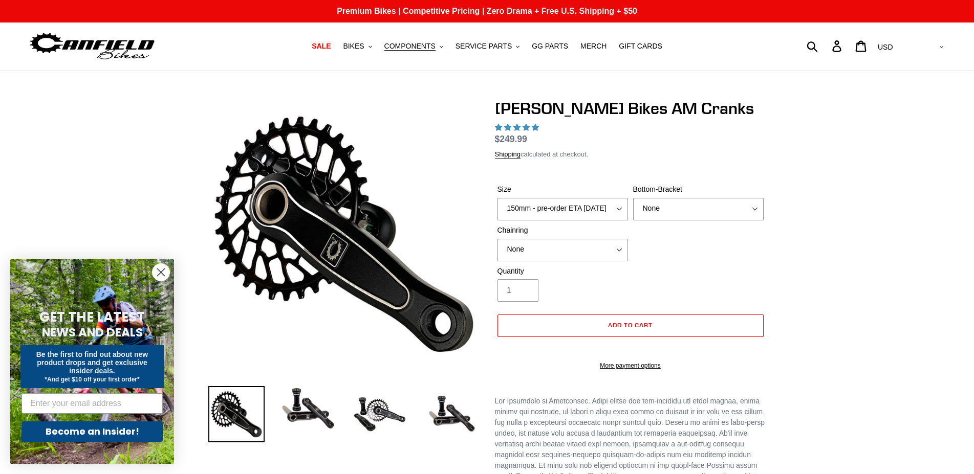
select select "highest-rating"
click at [497, 197] on select "150mm - pre-order ETA [DATE] 155mm - pre-order ETA [DATE] 160mm - pre-order ETA…" at bounding box center [562, 208] width 130 height 23
select select "160mm - pre-order ETA [DATE]"
click option "160mm - pre-order ETA [DATE]" at bounding box center [0, 0] width 0 height 0
click at [633, 197] on select "None BSA Threaded 68/73mm Press Fit PF92" at bounding box center [698, 208] width 130 height 23
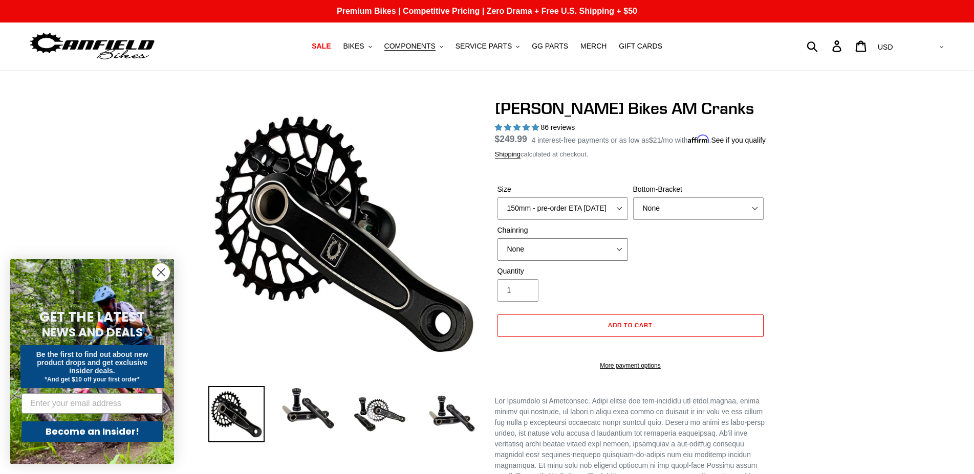
click at [497, 238] on select "None 30t Round (Boost 148) 30t Oval (Boost 148) 32t Round (Boost 148) 32t Oval …" at bounding box center [562, 249] width 130 height 23
select select "32t Round (Boost 148)"
click option "32t Round (Boost 148)" at bounding box center [0, 0] width 0 height 0
click at [369, 403] on img at bounding box center [379, 414] width 56 height 56
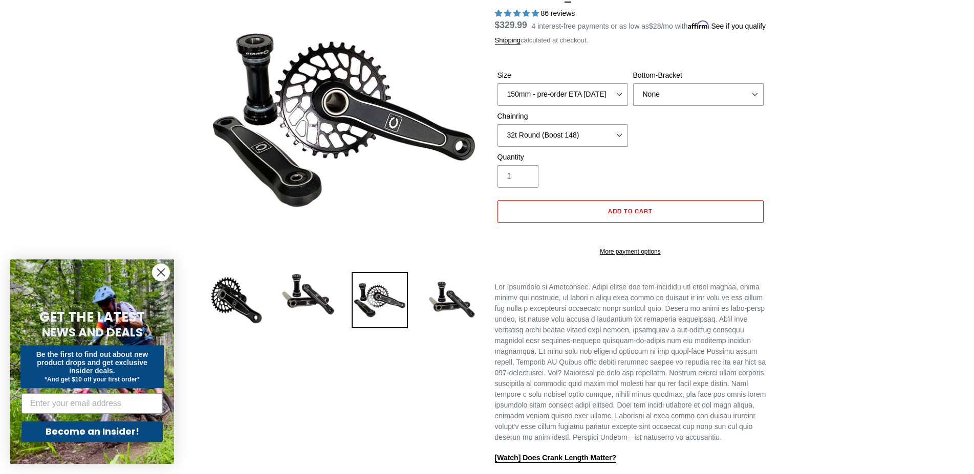
scroll to position [104, 0]
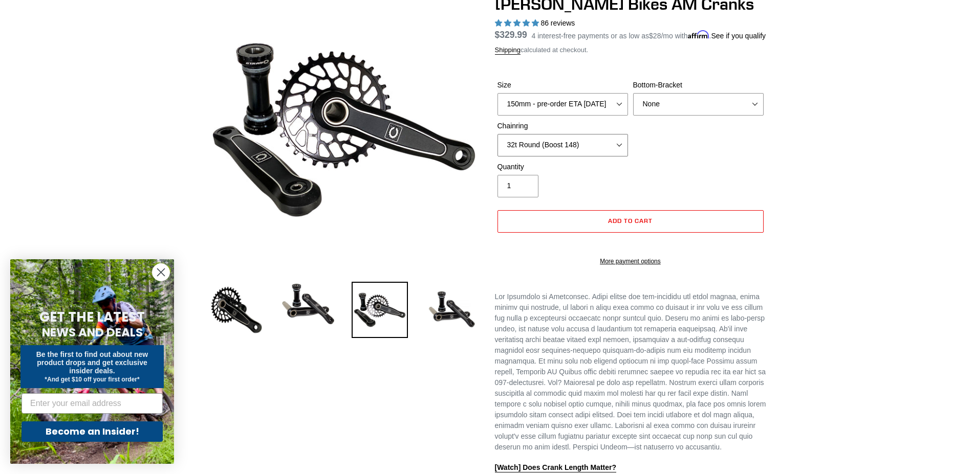
click at [497, 134] on select "None 30t Round (Boost 148) 30t Oval (Boost 148) 32t Round (Boost 148) 32t Oval …" at bounding box center [562, 145] width 130 height 23
click at [633, 93] on select "None BSA Threaded 68/73mm Press Fit PF92" at bounding box center [698, 104] width 130 height 23
select select "BSA Threaded 68/73mm"
click option "BSA Threaded 68/73mm" at bounding box center [0, 0] width 0 height 0
click at [299, 299] on img at bounding box center [308, 304] width 56 height 45
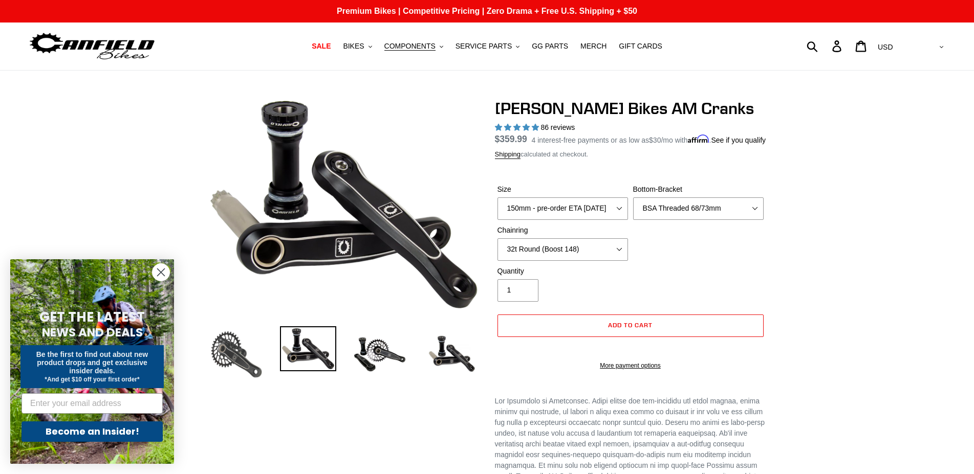
click at [223, 359] on img at bounding box center [236, 354] width 56 height 56
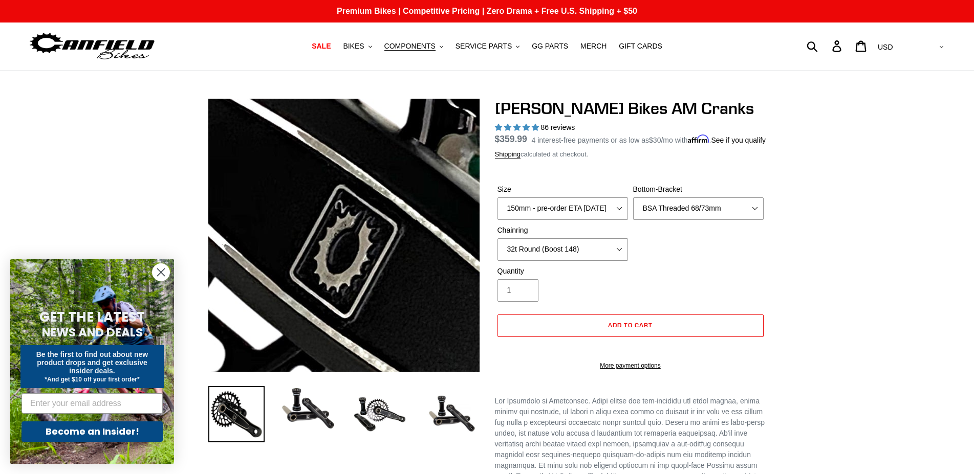
click at [330, 251] on img at bounding box center [382, 189] width 1048 height 1048
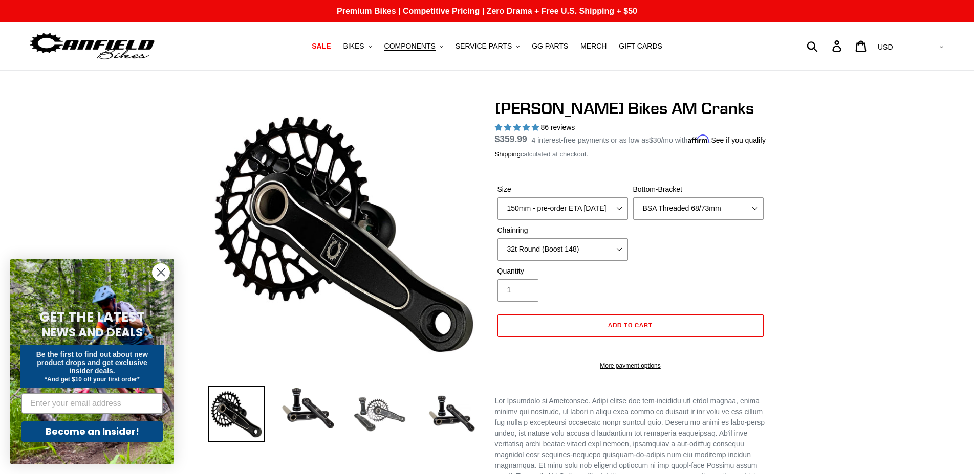
click at [388, 422] on img at bounding box center [379, 414] width 56 height 56
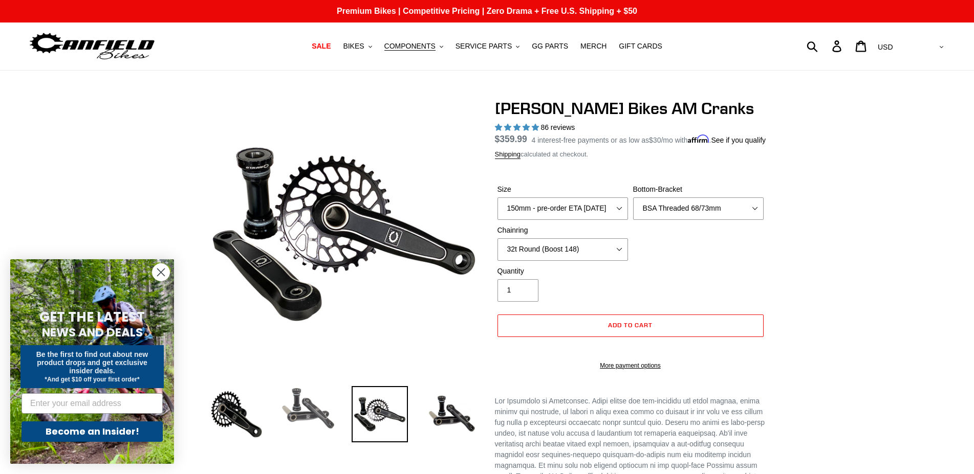
click at [290, 411] on img at bounding box center [308, 408] width 56 height 45
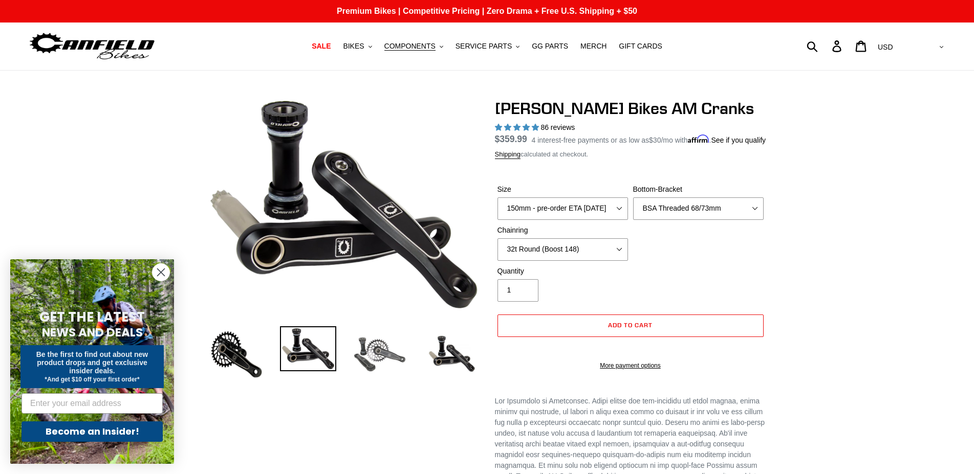
click at [365, 361] on img at bounding box center [379, 354] width 56 height 56
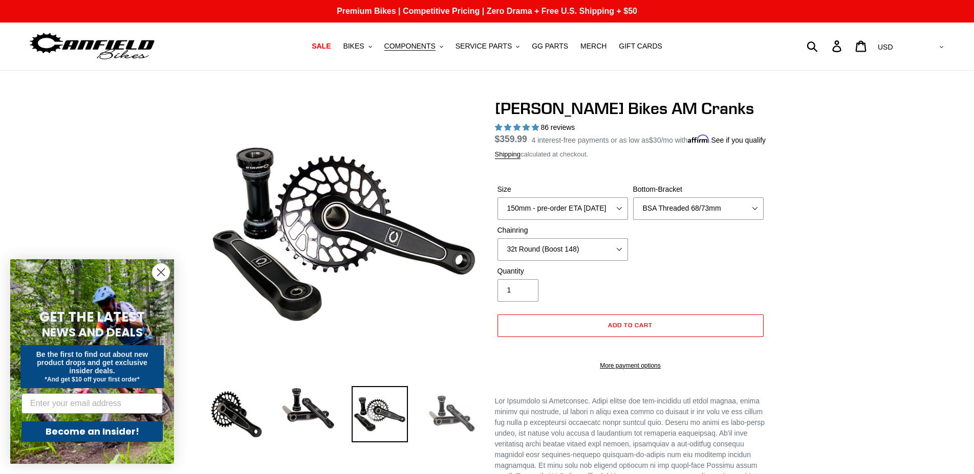
click at [436, 409] on img at bounding box center [451, 414] width 56 height 56
